Goal: Task Accomplishment & Management: Manage account settings

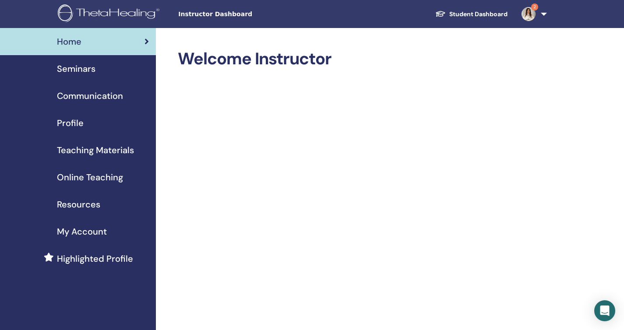
click at [94, 70] on span "Seminars" at bounding box center [76, 68] width 39 height 13
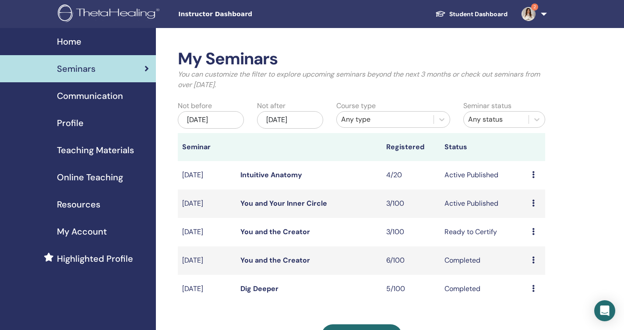
click at [531, 18] on img at bounding box center [528, 14] width 14 height 14
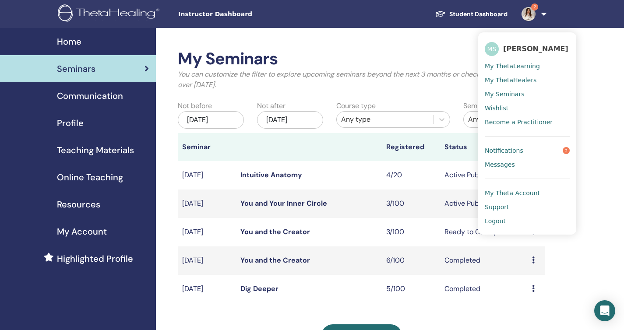
click at [530, 151] on link "Notifications 2" at bounding box center [527, 151] width 85 height 14
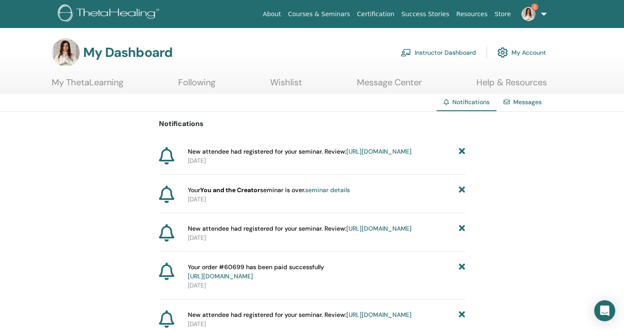
click at [433, 51] on link "Instructor Dashboard" at bounding box center [438, 52] width 75 height 19
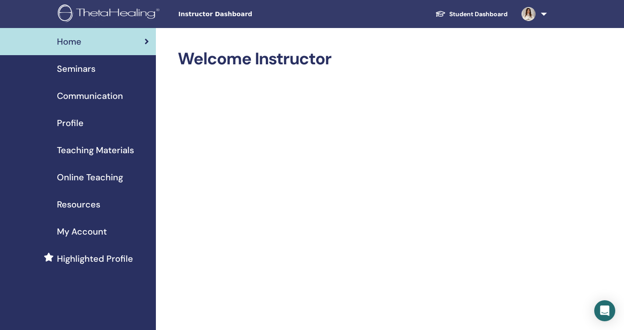
click at [91, 68] on span "Seminars" at bounding box center [76, 68] width 39 height 13
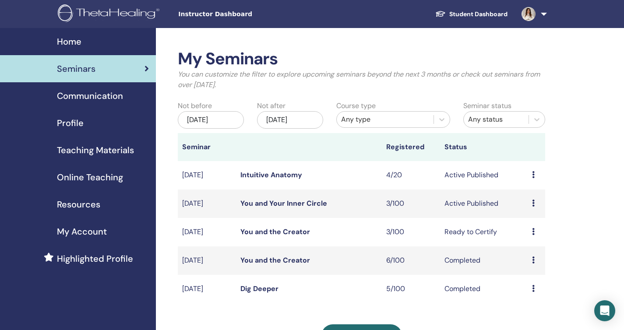
click at [532, 175] on td "Preview Edit Attendees Cancel" at bounding box center [537, 175] width 18 height 28
click at [532, 174] on td "Preview Edit Attendees Cancel" at bounding box center [537, 175] width 18 height 28
click at [534, 172] on icon at bounding box center [533, 174] width 3 height 7
click at [529, 194] on li "Edit" at bounding box center [531, 192] width 47 height 13
click at [534, 175] on icon at bounding box center [533, 174] width 3 height 7
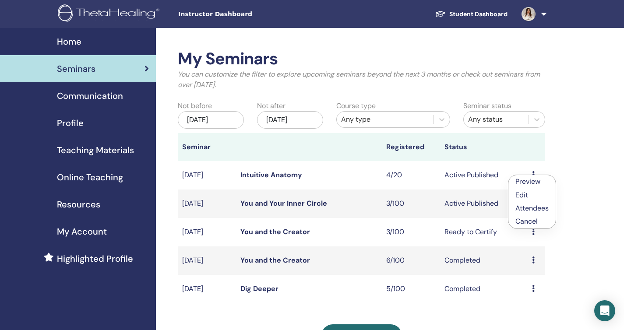
click at [521, 195] on link "Edit" at bounding box center [521, 194] width 13 height 9
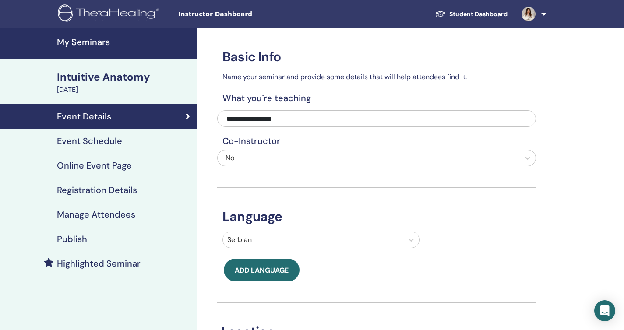
click at [112, 140] on h4 "Event Schedule" at bounding box center [89, 141] width 65 height 11
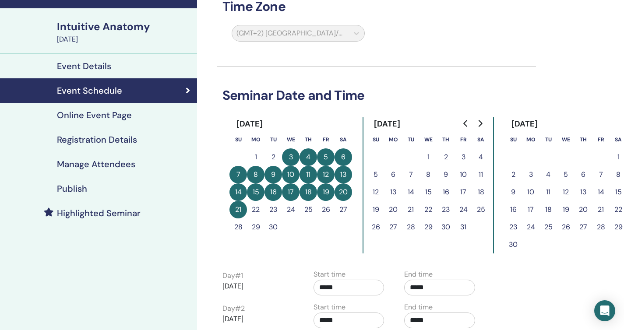
scroll to position [48, 0]
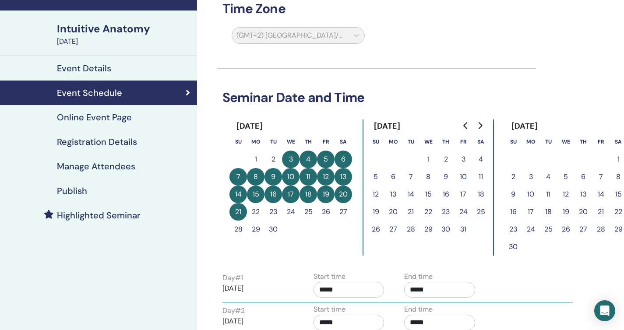
click at [237, 212] on button "21" at bounding box center [238, 212] width 18 height 18
click at [345, 196] on button "20" at bounding box center [343, 195] width 18 height 18
click at [540, 291] on div "Day # 1 [DATE] Start time ***** End time *****" at bounding box center [397, 286] width 363 height 31
click at [528, 311] on div "Day # 2 [DATE] Start time ***** End time *****" at bounding box center [397, 319] width 363 height 31
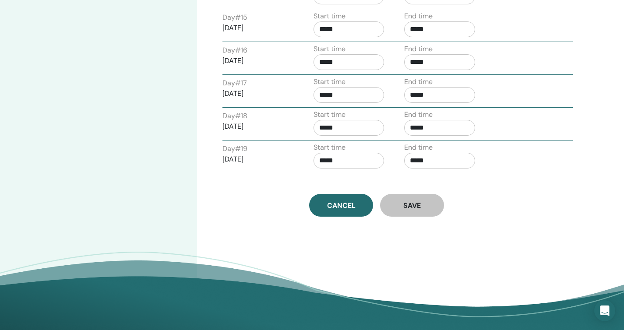
scroll to position [812, 0]
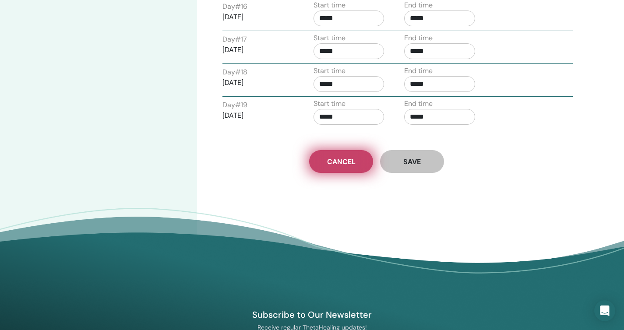
click at [334, 162] on span "Cancel" at bounding box center [341, 161] width 28 height 9
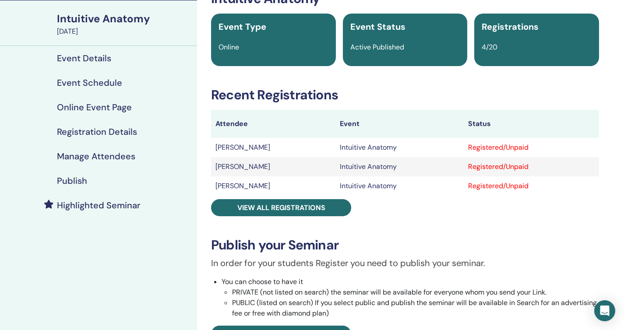
scroll to position [35, 0]
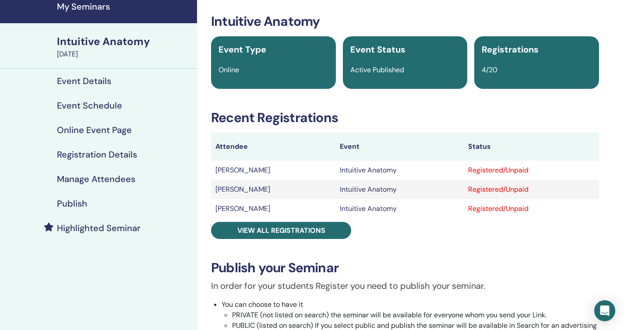
click at [110, 105] on h4 "Event Schedule" at bounding box center [89, 105] width 65 height 11
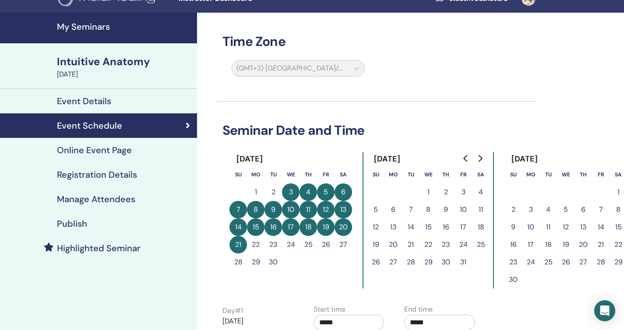
scroll to position [11, 0]
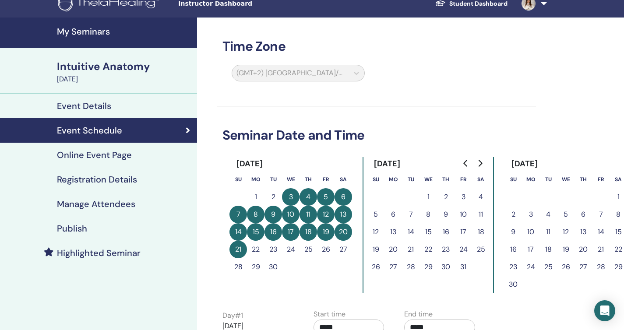
click at [292, 197] on button "3" at bounding box center [291, 197] width 18 height 18
click at [156, 103] on div "Event Details" at bounding box center [98, 106] width 183 height 11
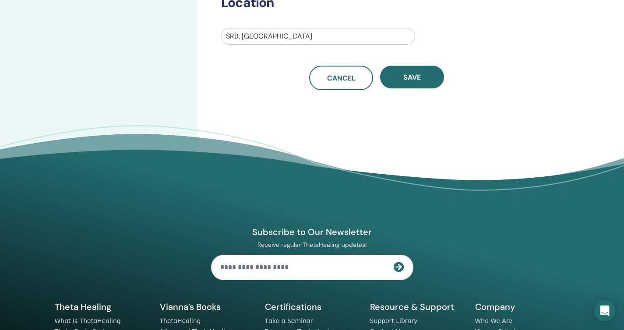
scroll to position [330, 0]
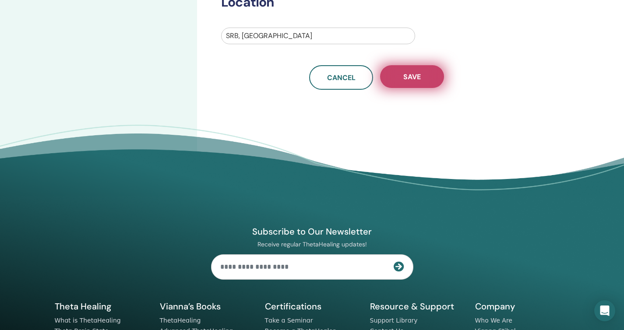
click at [407, 76] on span "Save" at bounding box center [412, 76] width 18 height 9
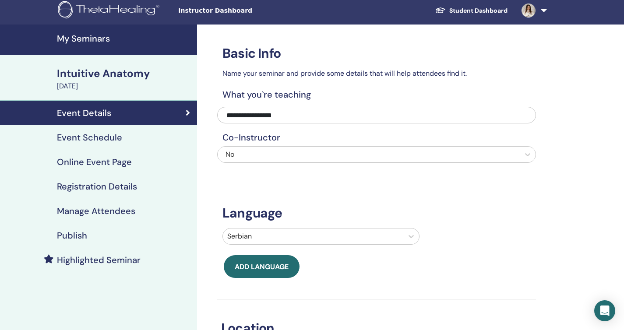
scroll to position [0, 0]
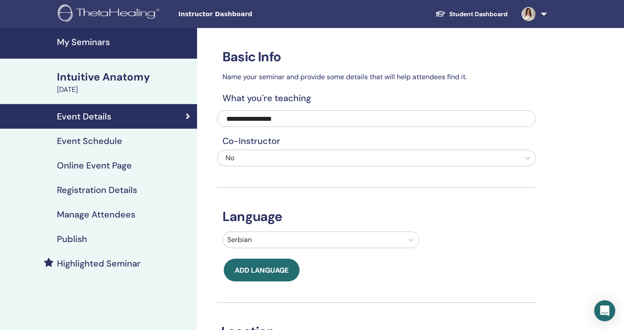
click at [110, 142] on h4 "Event Schedule" at bounding box center [89, 141] width 65 height 11
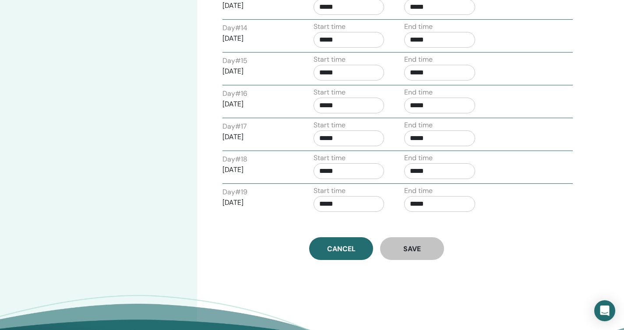
scroll to position [725, 0]
click at [241, 198] on p "[DATE]" at bounding box center [257, 202] width 71 height 11
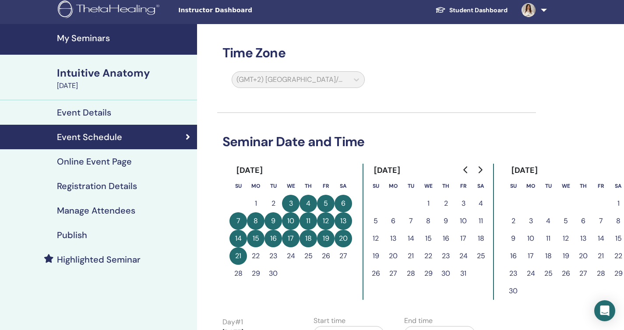
scroll to position [-1, 0]
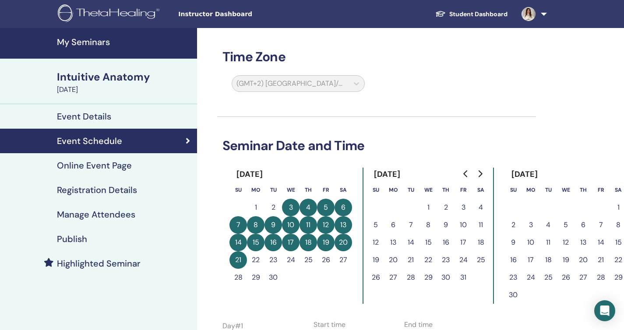
click at [238, 262] on button "21" at bounding box center [238, 260] width 18 height 18
click at [357, 87] on div "(GMT+2) [GEOGRAPHIC_DATA]/[GEOGRAPHIC_DATA]" at bounding box center [298, 85] width 144 height 20
click at [120, 168] on h4 "Online Event Page" at bounding box center [94, 165] width 75 height 11
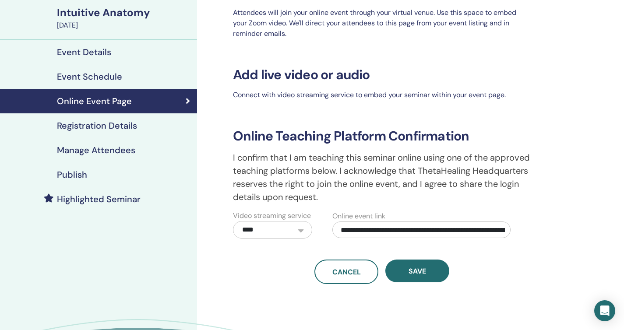
scroll to position [57, 0]
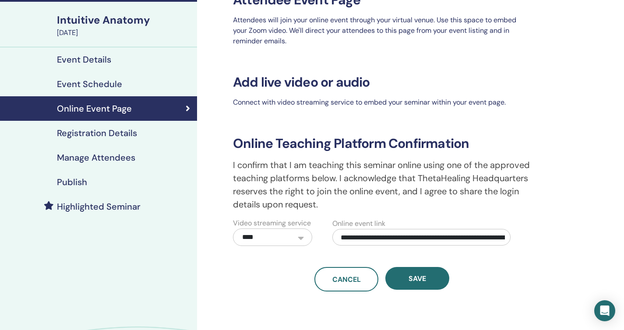
click at [105, 84] on h4 "Event Schedule" at bounding box center [89, 84] width 65 height 11
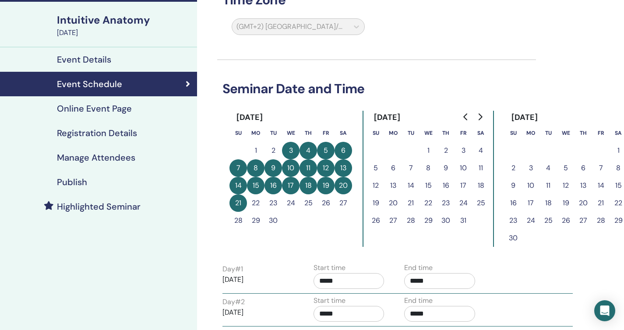
click at [288, 148] on button "3" at bounding box center [291, 151] width 18 height 18
click at [261, 278] on p "[DATE]" at bounding box center [257, 280] width 71 height 11
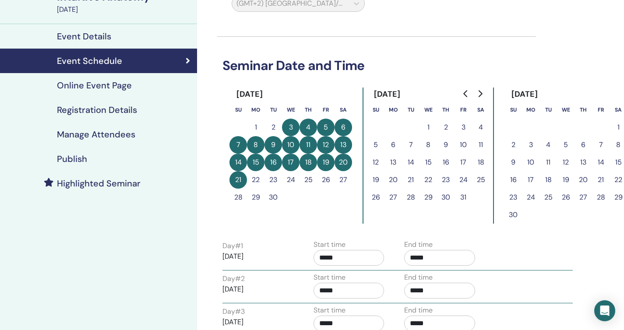
scroll to position [73, 0]
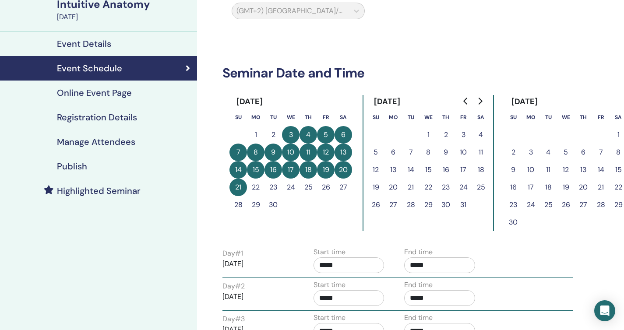
click at [429, 134] on button "1" at bounding box center [428, 135] width 18 height 18
click at [242, 186] on button "21" at bounding box center [238, 188] width 18 height 18
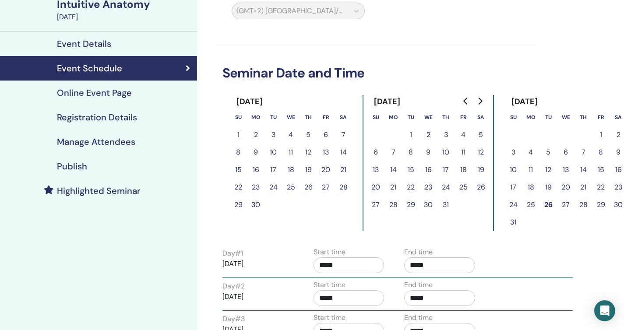
click at [465, 100] on icon "Go to previous month" at bounding box center [465, 101] width 4 height 7
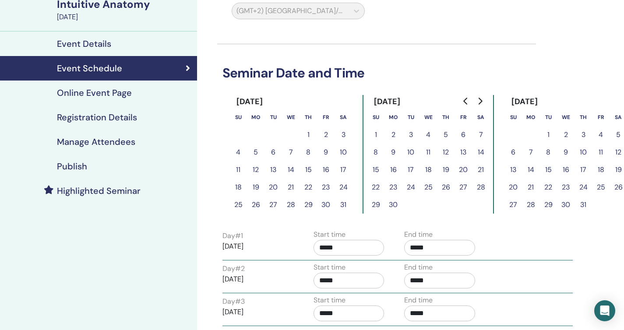
click at [465, 100] on icon "Go to previous month" at bounding box center [465, 101] width 4 height 7
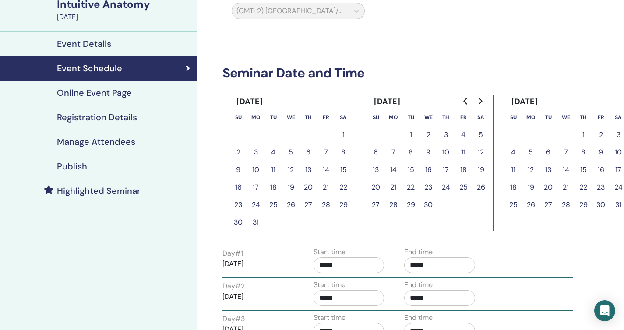
click at [465, 100] on icon "Go to previous month" at bounding box center [465, 101] width 4 height 7
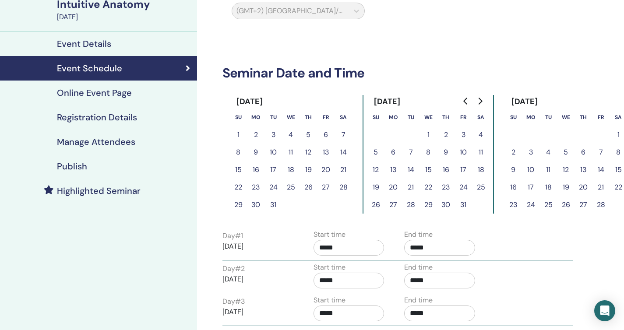
click at [480, 99] on icon "Go to next month" at bounding box center [481, 101] width 4 height 7
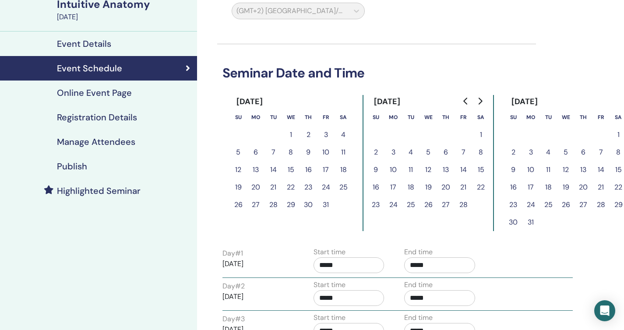
click at [480, 99] on icon "Go to next month" at bounding box center [481, 101] width 4 height 7
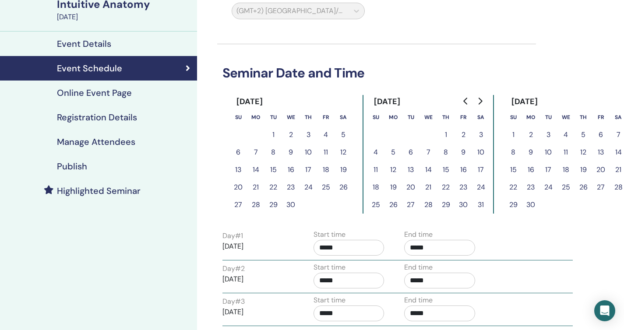
click at [480, 99] on icon "Go to next month" at bounding box center [481, 101] width 4 height 7
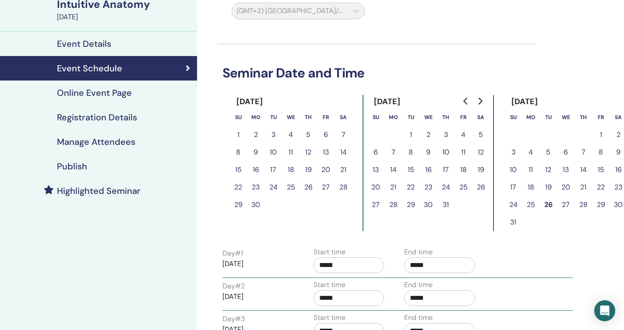
click at [480, 99] on icon "Go to next month" at bounding box center [481, 101] width 4 height 7
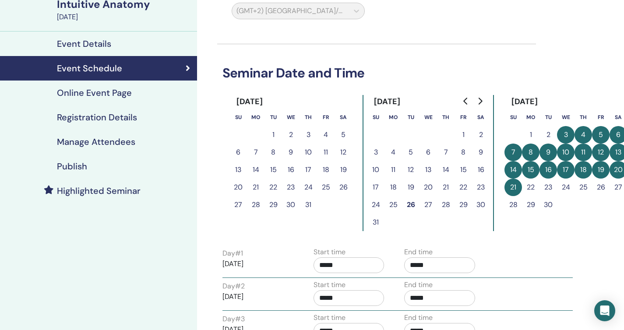
click at [480, 99] on icon "Go to next month" at bounding box center [481, 101] width 4 height 7
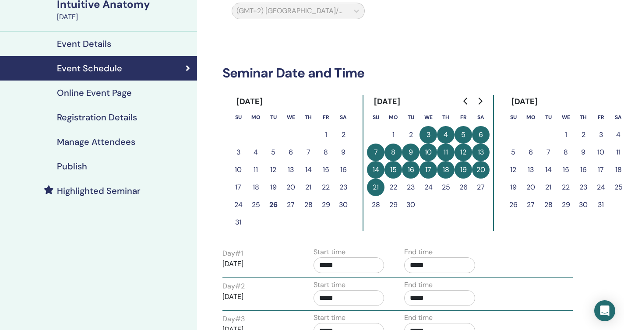
click at [481, 101] on icon "Go to next month" at bounding box center [481, 101] width 4 height 7
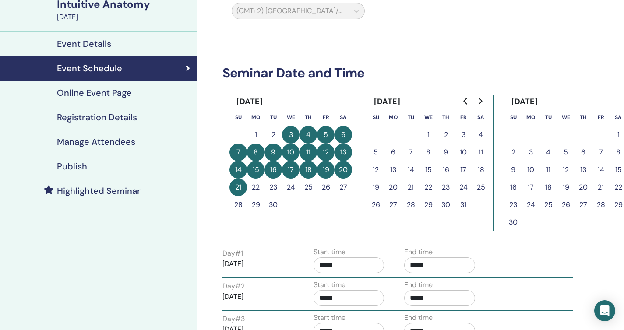
click at [239, 188] on button "21" at bounding box center [238, 188] width 18 height 18
click at [257, 205] on button "29" at bounding box center [256, 205] width 18 height 18
click at [237, 187] on button "21" at bounding box center [238, 188] width 18 height 18
click at [497, 264] on div "Day # 1 [DATE] Start time ***** End time *****" at bounding box center [397, 262] width 363 height 31
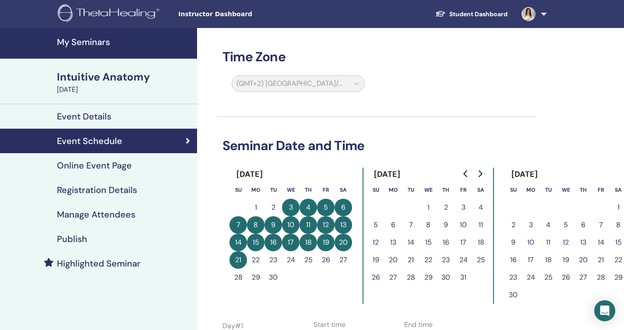
scroll to position [0, 0]
click at [81, 240] on h4 "Publish" at bounding box center [72, 239] width 30 height 11
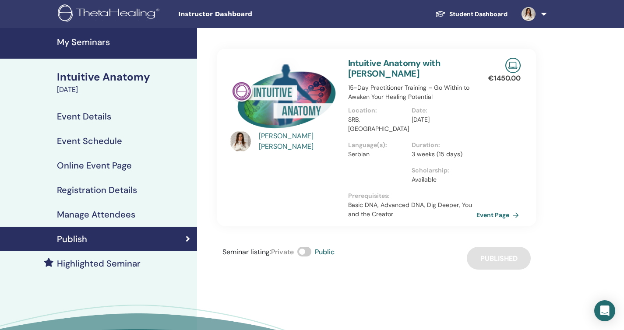
click at [488, 216] on link "Event Page" at bounding box center [499, 214] width 46 height 13
